Goal: Complete application form

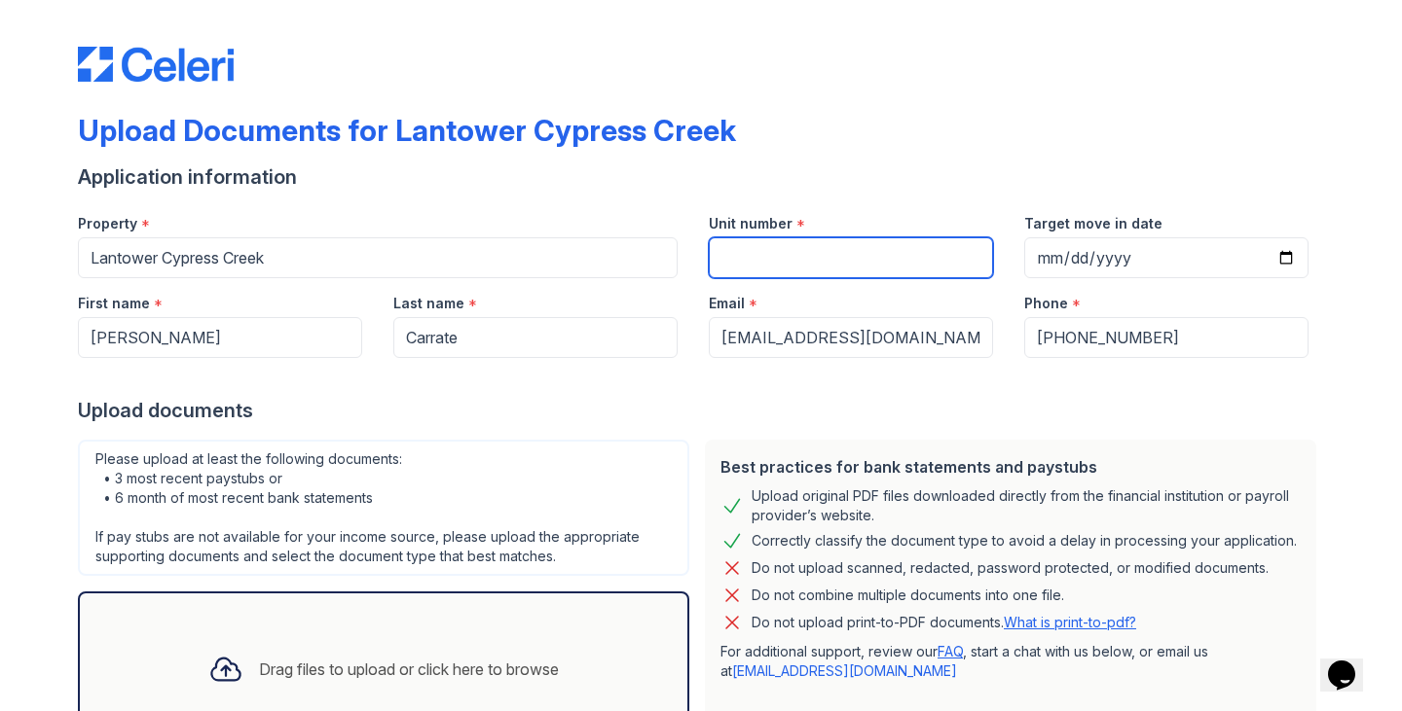
click at [867, 263] on input "Unit number" at bounding box center [851, 257] width 284 height 41
type input "202"
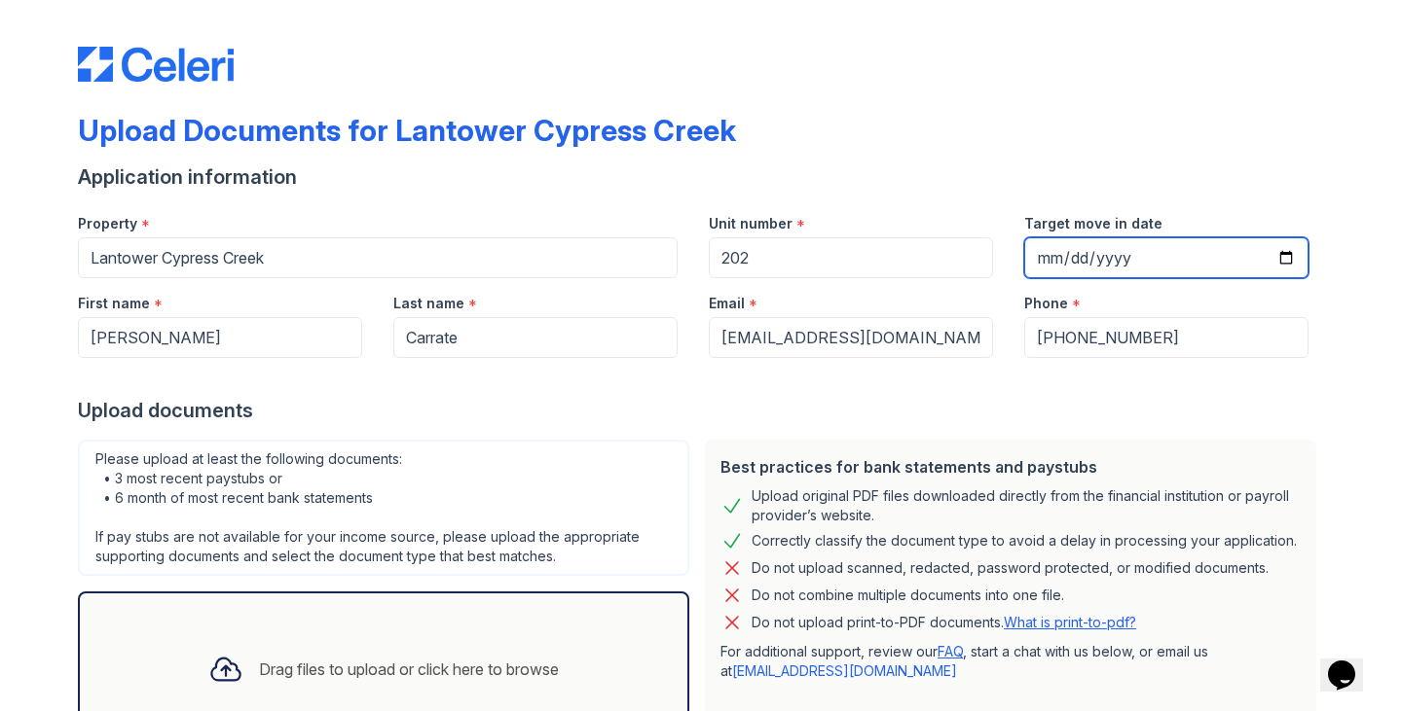
click at [1080, 264] on input "Target move in date" at bounding box center [1166, 257] width 284 height 41
click at [1277, 255] on input "Target move in date" at bounding box center [1166, 257] width 284 height 41
type input "[DATE]"
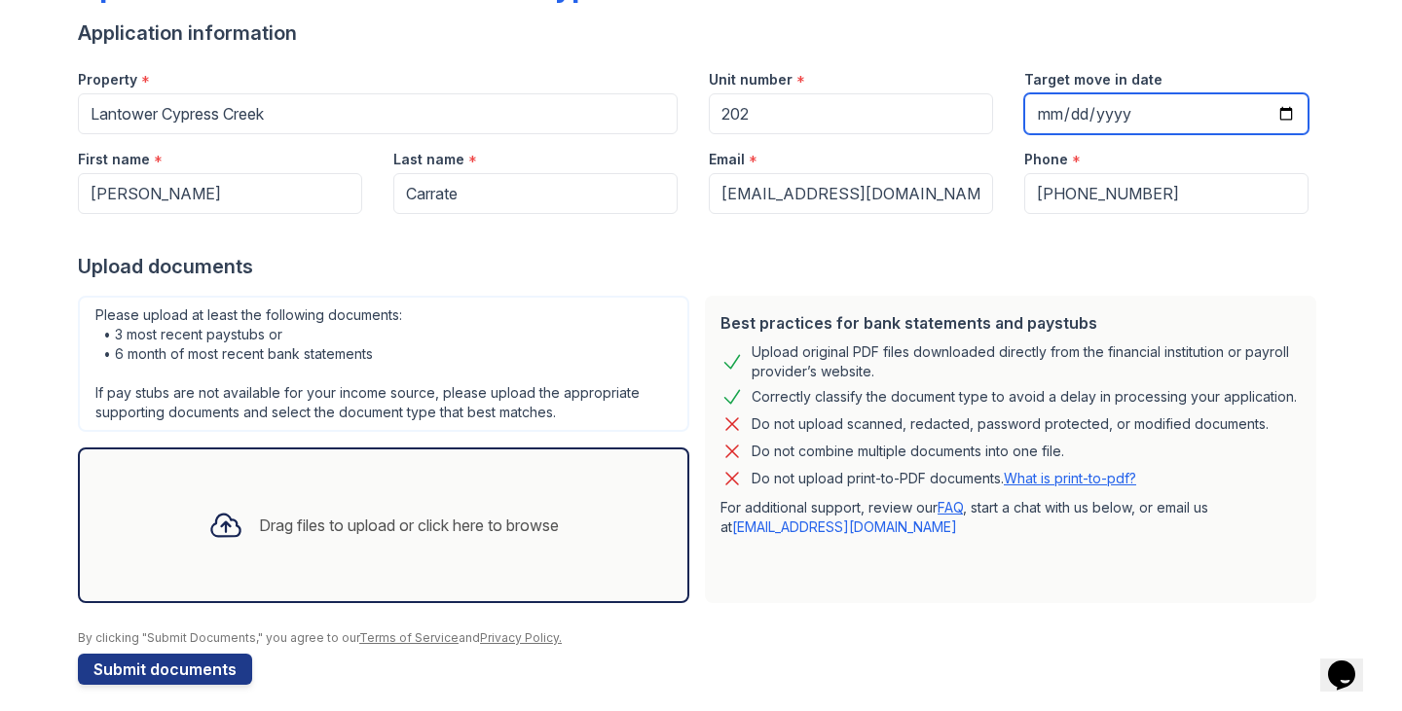
scroll to position [151, 0]
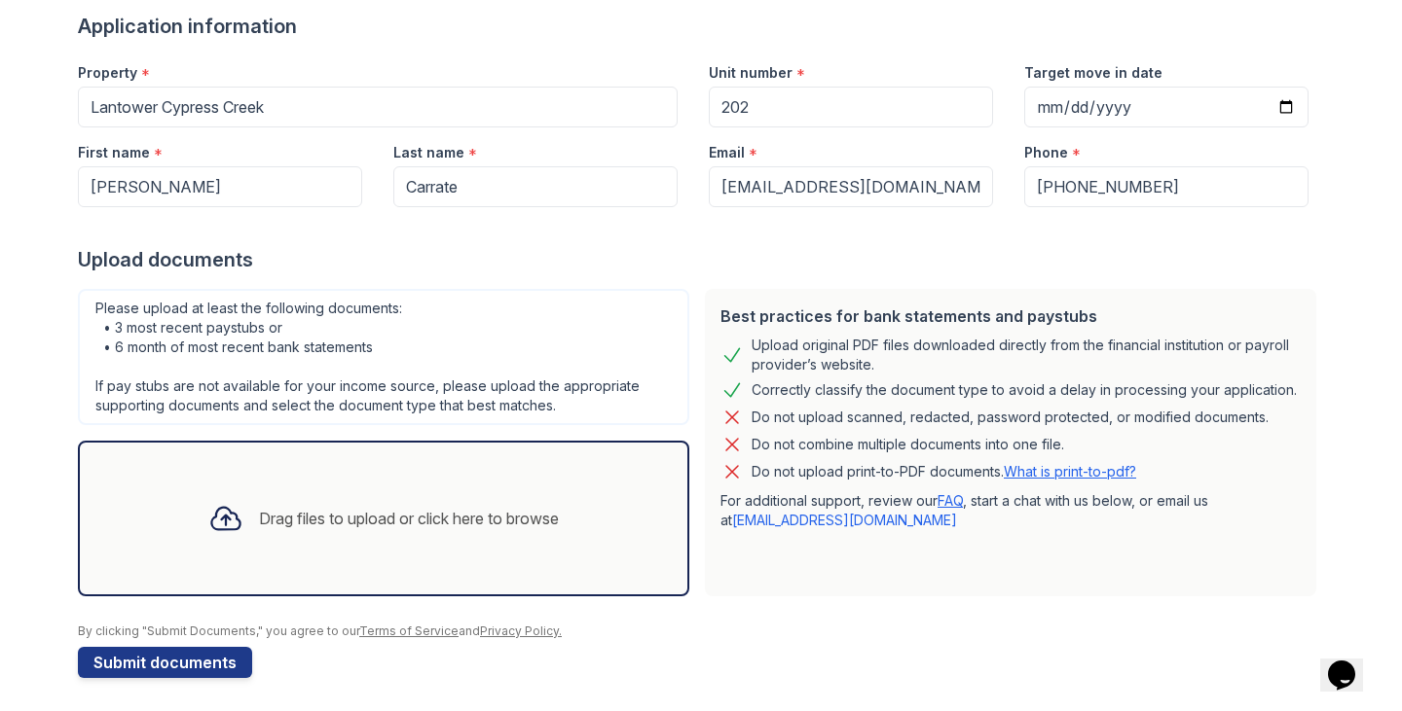
click at [484, 530] on div "Drag files to upload or click here to browse" at bounding box center [384, 519] width 382 height 66
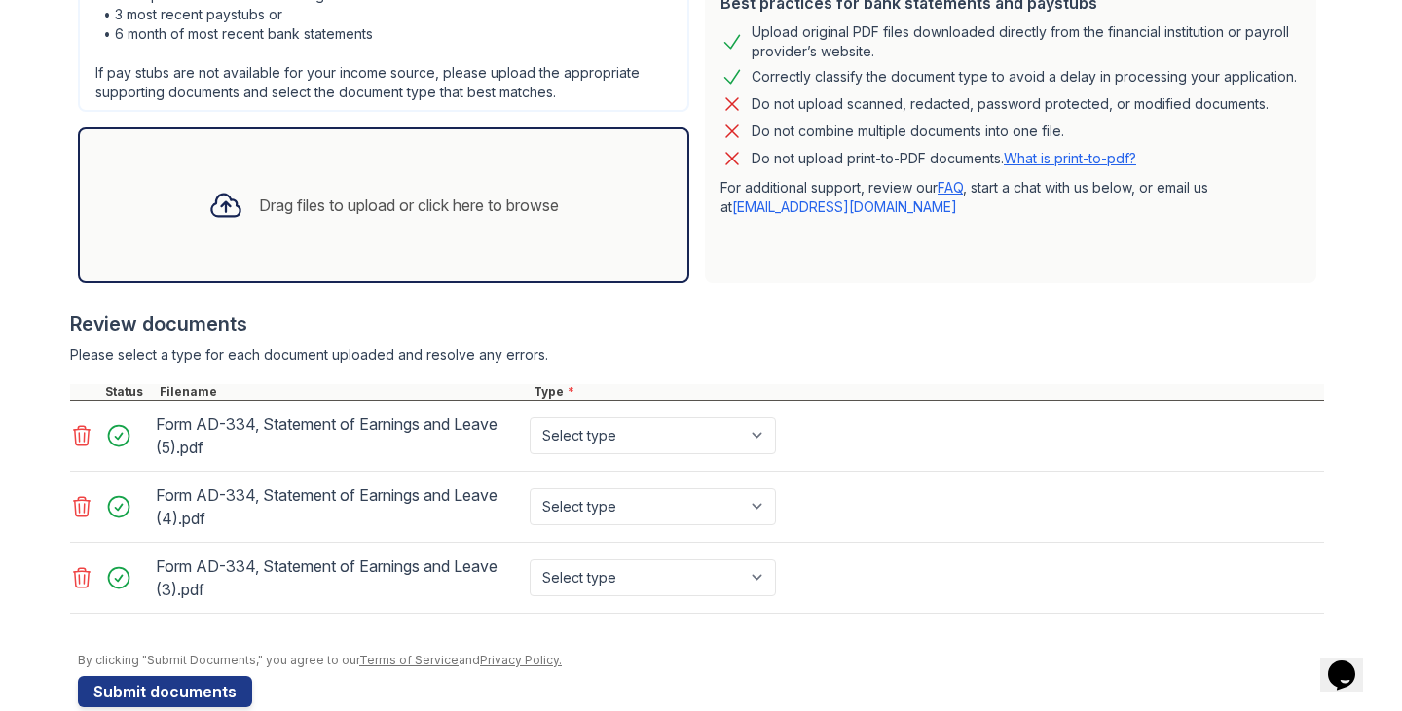
scroll to position [499, 0]
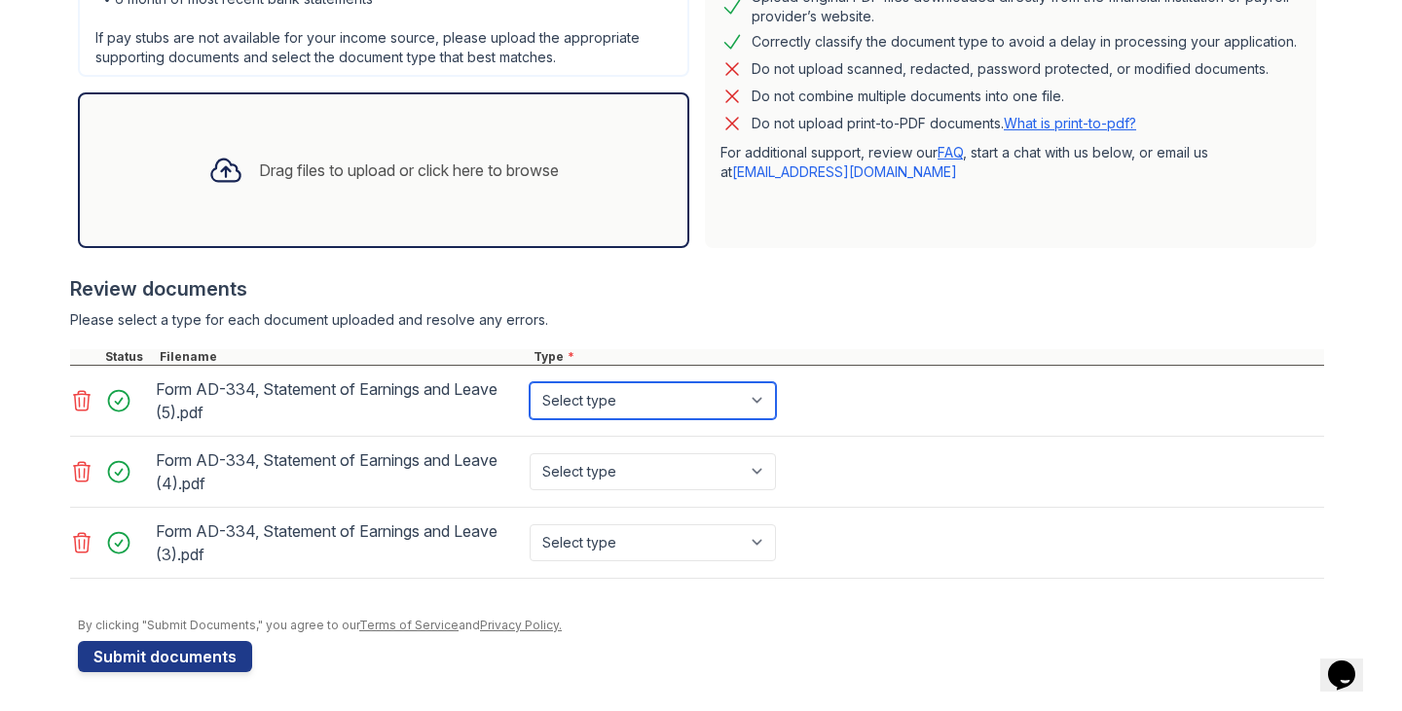
click at [774, 403] on select "Select type Paystub Bank Statement Offer Letter Tax Documents Benefit Award Let…" at bounding box center [652, 400] width 246 height 37
select select "paystub"
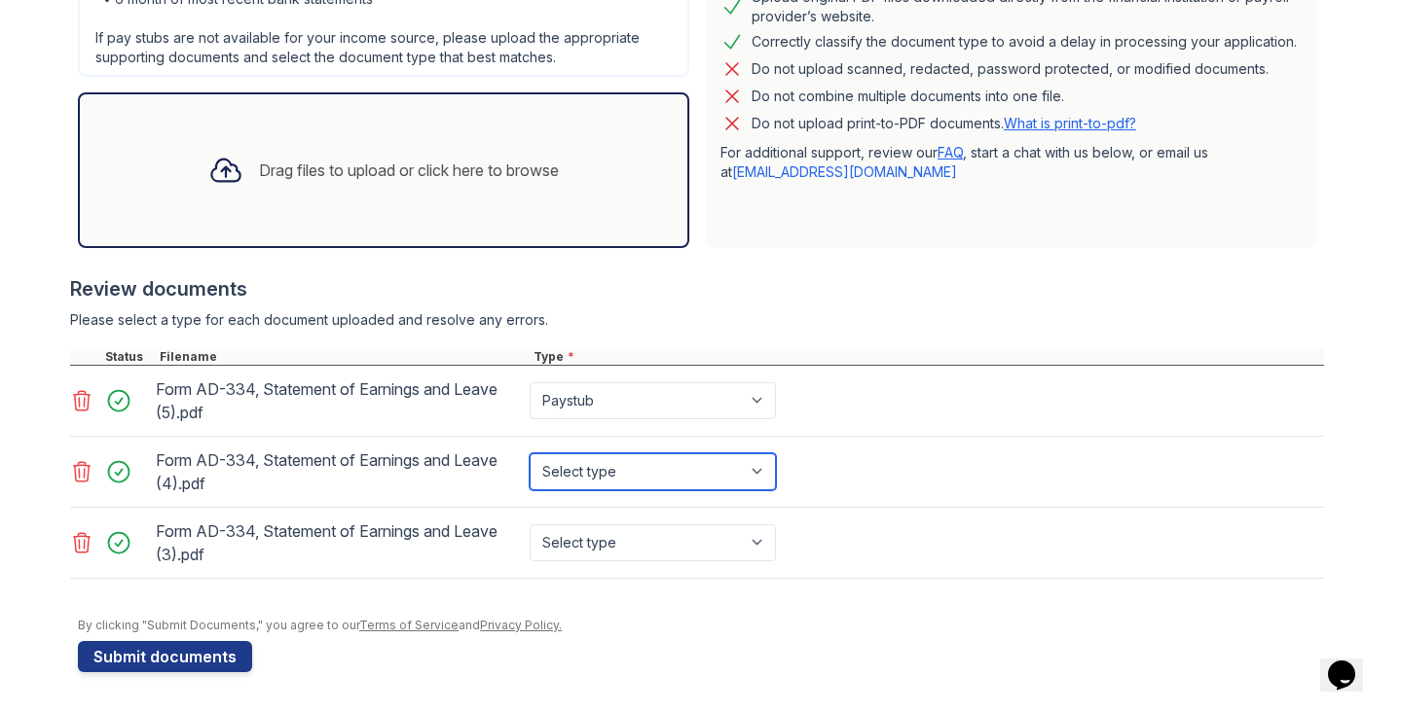
click at [762, 467] on select "Select type Paystub Bank Statement Offer Letter Tax Documents Benefit Award Let…" at bounding box center [652, 472] width 246 height 37
select select "paystub"
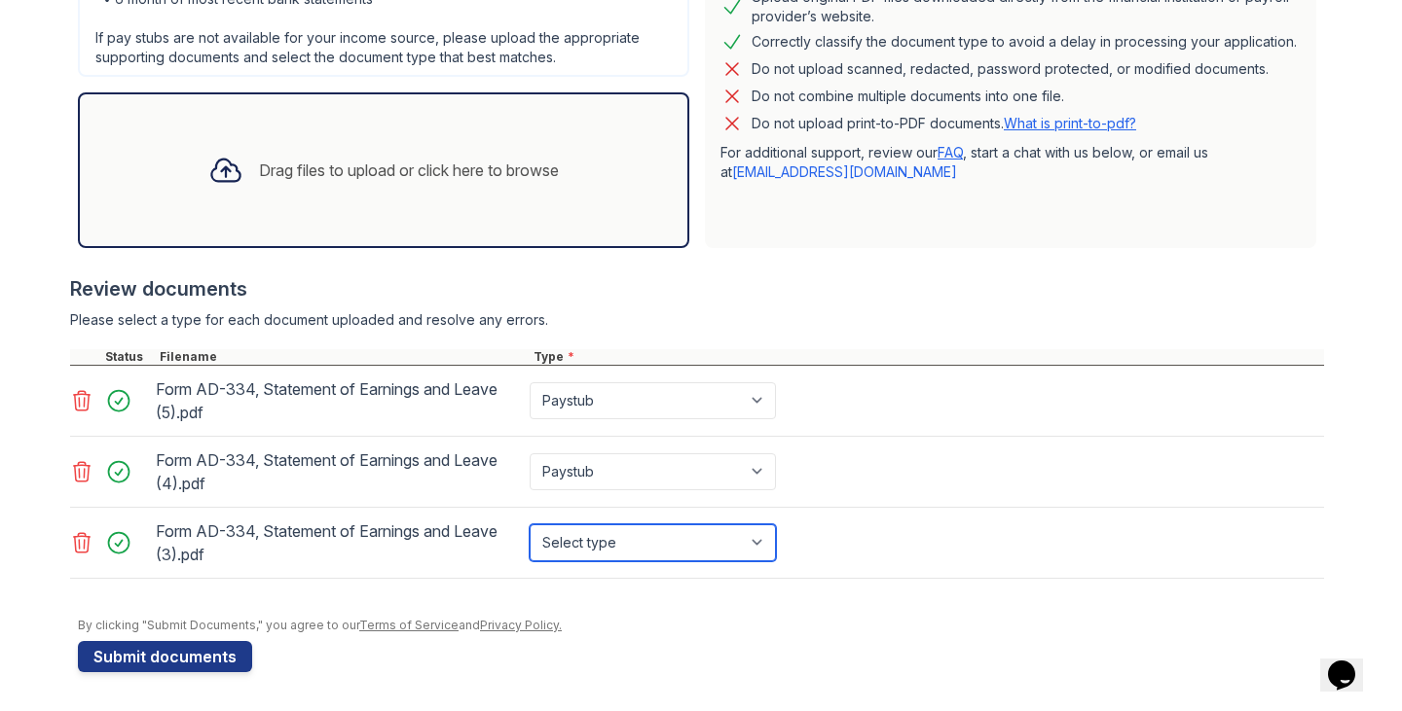
click at [759, 549] on select "Select type Paystub Bank Statement Offer Letter Tax Documents Benefit Award Let…" at bounding box center [652, 543] width 246 height 37
select select "paystub"
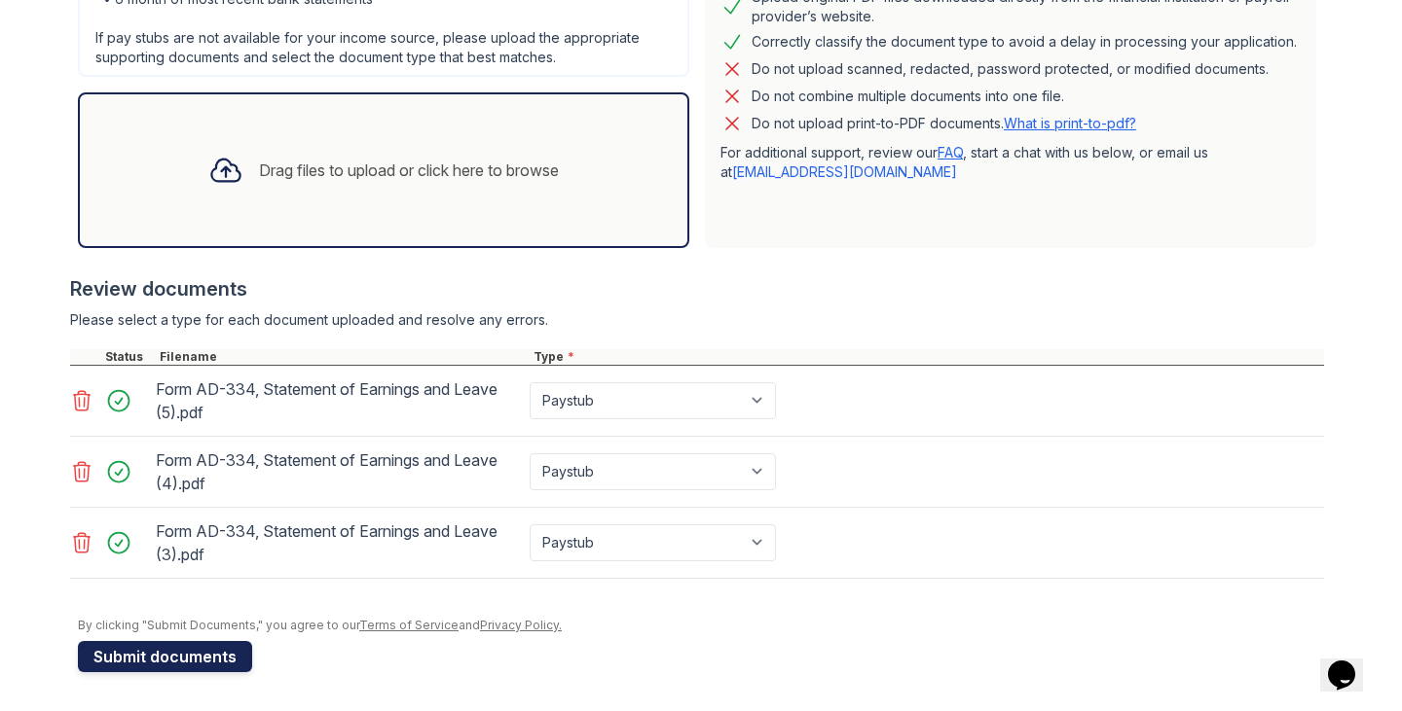
click at [224, 662] on button "Submit documents" at bounding box center [165, 656] width 174 height 31
